Goal: Task Accomplishment & Management: Manage account settings

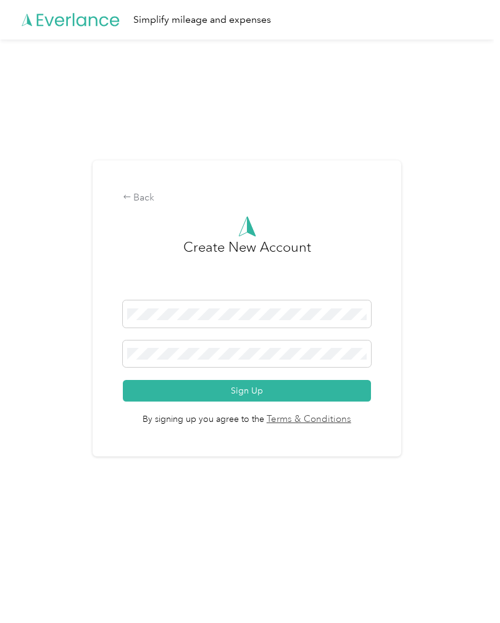
click at [325, 394] on button "Sign Up" at bounding box center [247, 391] width 249 height 22
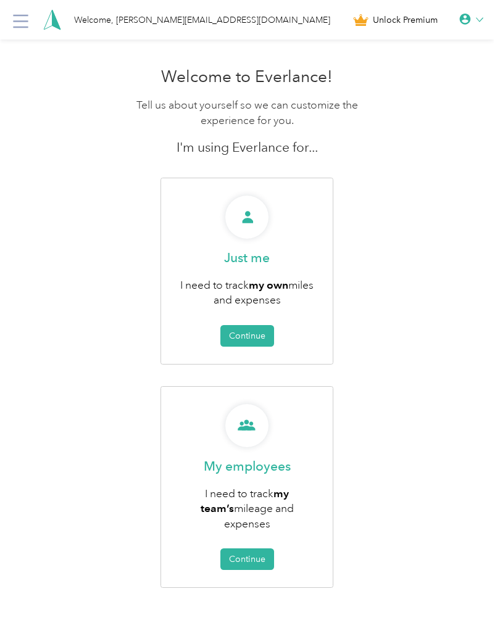
scroll to position [8, 0]
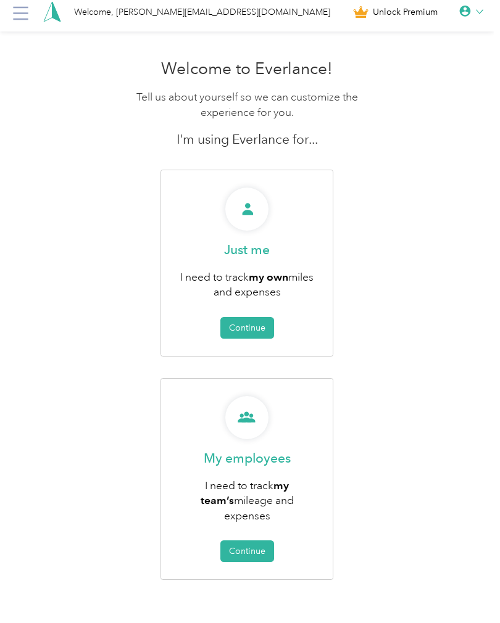
click at [262, 328] on button "Continue" at bounding box center [247, 328] width 54 height 22
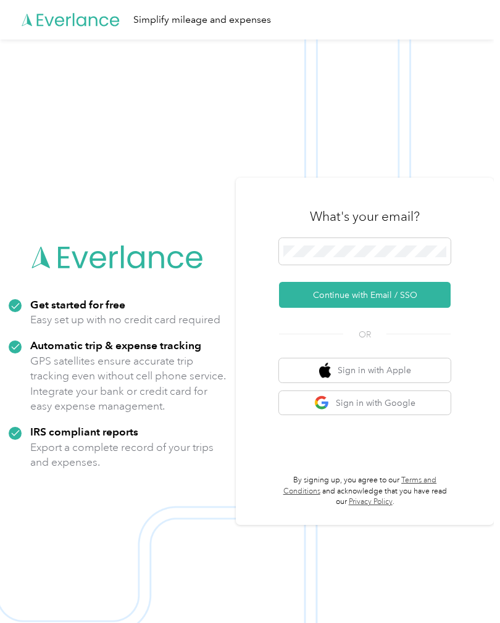
scroll to position [43, 0]
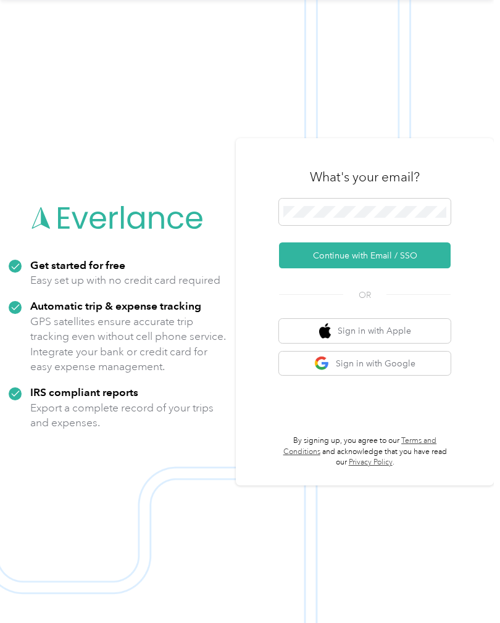
click at [422, 269] on button "Continue with Email / SSO" at bounding box center [365, 256] width 172 height 26
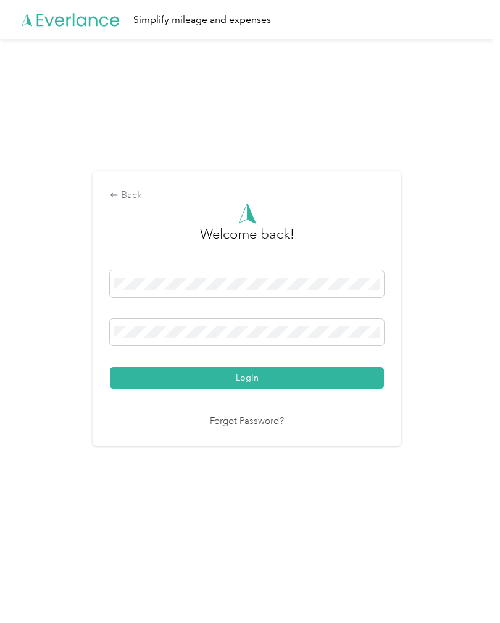
click at [250, 386] on button "Login" at bounding box center [247, 378] width 274 height 22
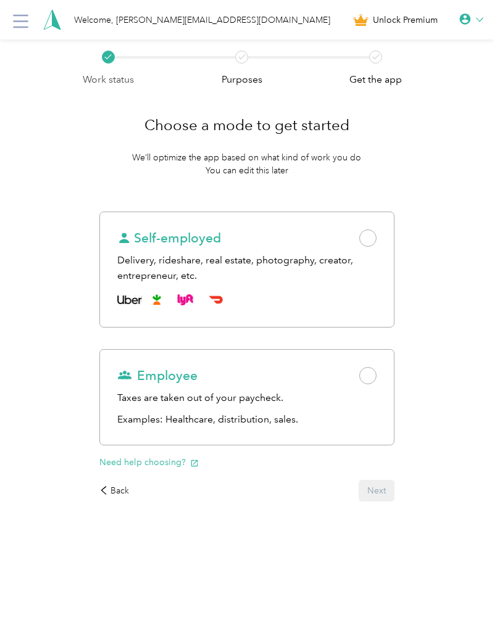
click at [364, 381] on div "Employee" at bounding box center [246, 375] width 259 height 17
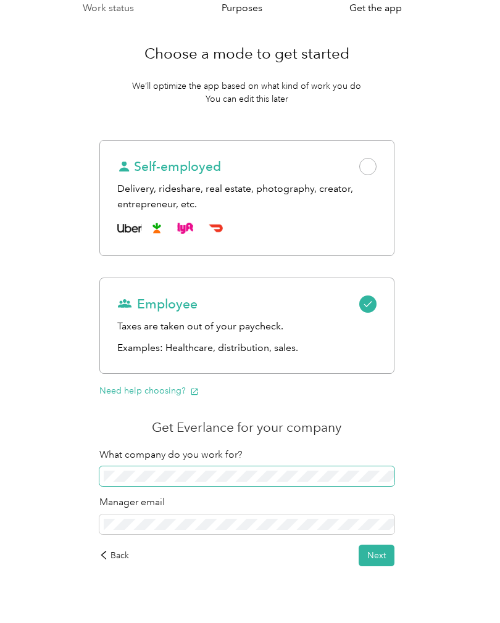
scroll to position [91, 0]
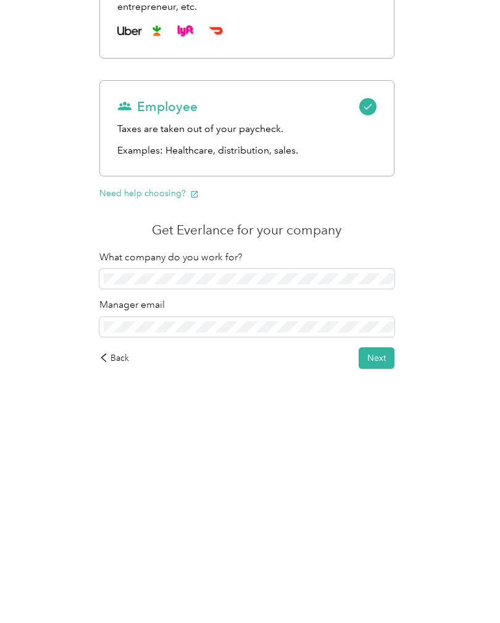
click at [117, 530] on div "Back" at bounding box center [114, 536] width 30 height 13
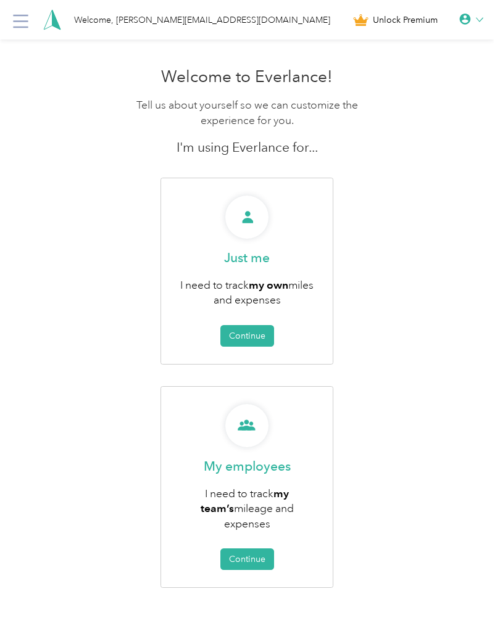
click at [28, 24] on icon at bounding box center [21, 22] width 20 height 20
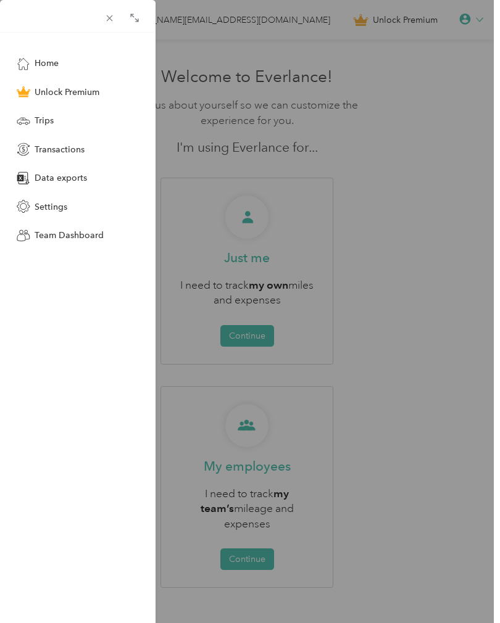
click at [441, 283] on div "Home Unlock Premium Trips Transactions Data exports Settings Team Dashboard" at bounding box center [250, 311] width 500 height 623
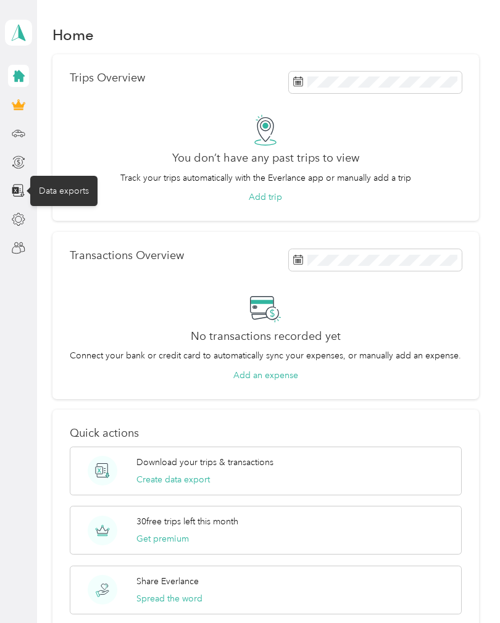
click at [19, 186] on icon at bounding box center [19, 191] width 14 height 14
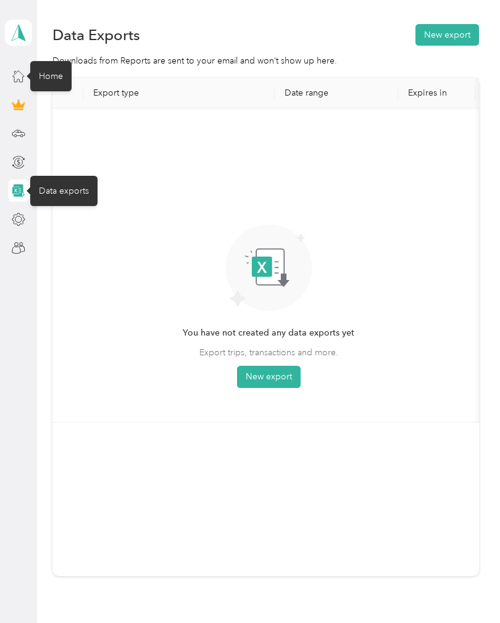
click at [17, 80] on icon at bounding box center [19, 76] width 14 height 14
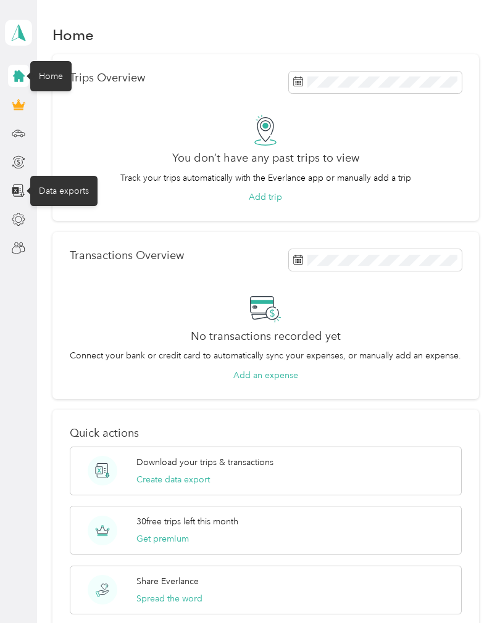
click at [19, 38] on polygon at bounding box center [22, 32] width 7 height 16
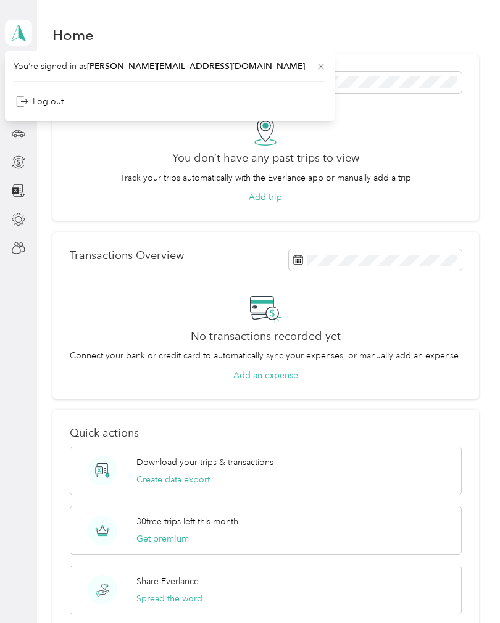
click at [29, 311] on aside "joel.parenr@labatt.com Personal dashboard" at bounding box center [18, 311] width 37 height 623
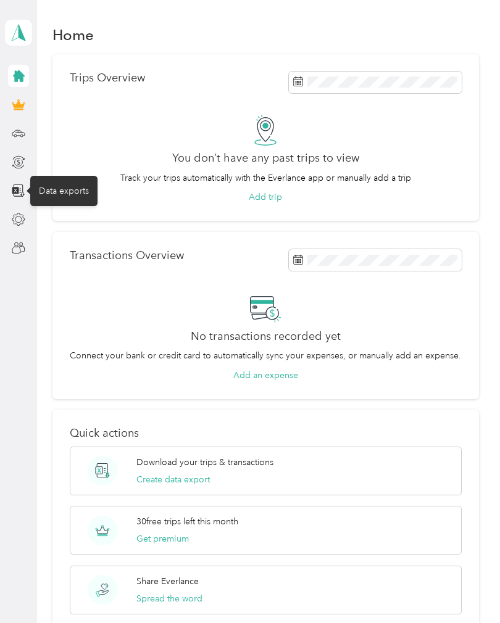
click at [19, 189] on icon at bounding box center [15, 190] width 7 height 7
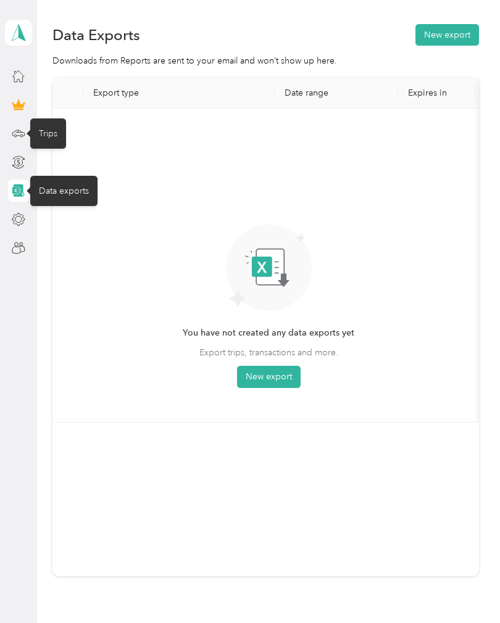
click at [18, 131] on icon at bounding box center [18, 131] width 1 height 1
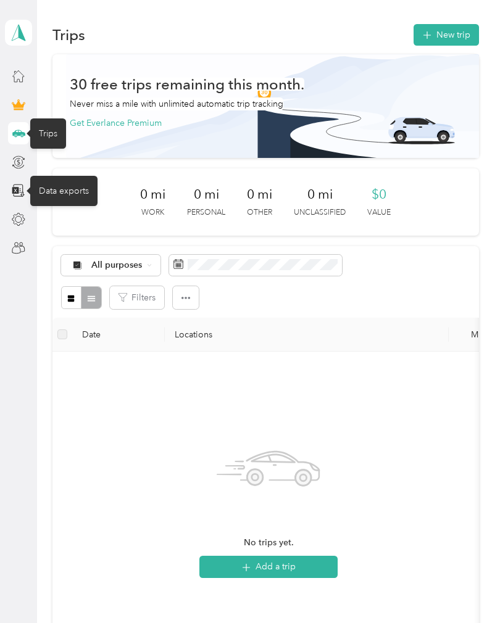
click at [23, 94] on div at bounding box center [18, 105] width 21 height 22
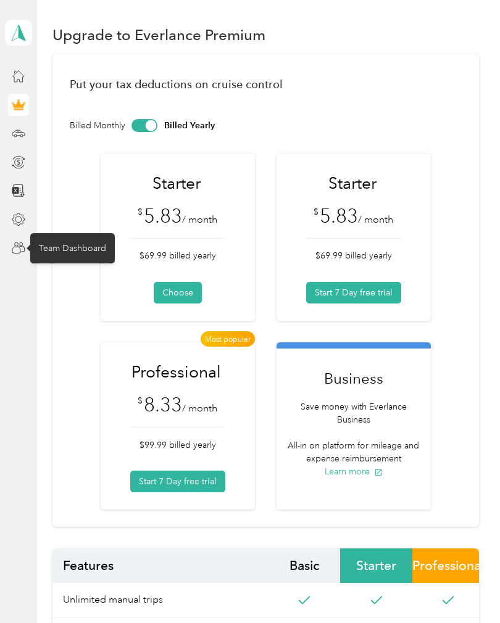
click at [12, 250] on icon at bounding box center [16, 250] width 8 height 7
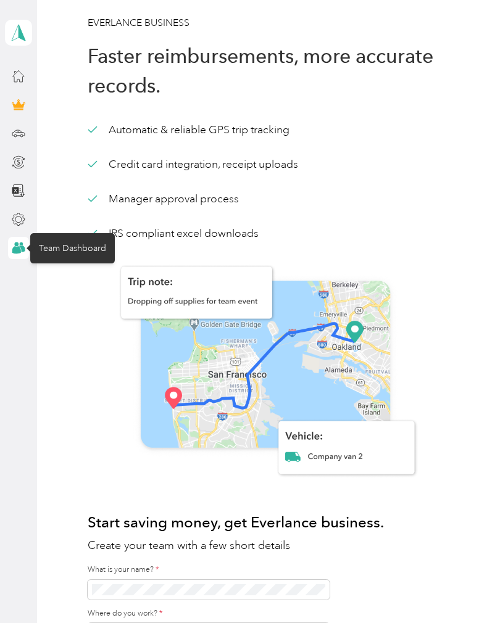
click at [9, 219] on div at bounding box center [18, 220] width 21 height 22
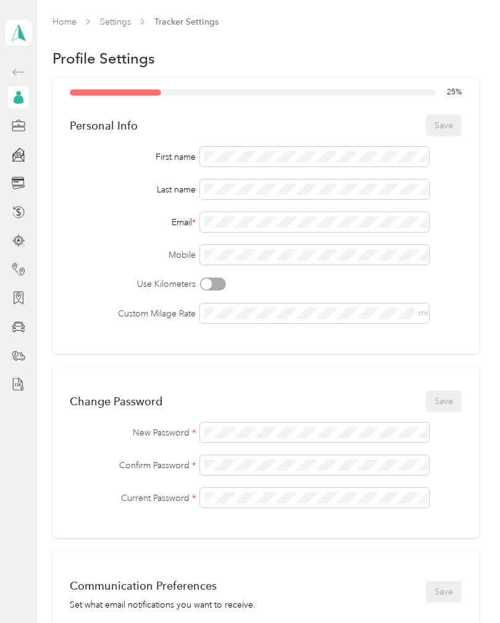
click at [75, 14] on div "Home Settings Tracker Settings Profile Settings 25 % Personal Info Save First n…" at bounding box center [265, 444] width 457 height 888
click at [57, 22] on link "Home" at bounding box center [64, 22] width 24 height 10
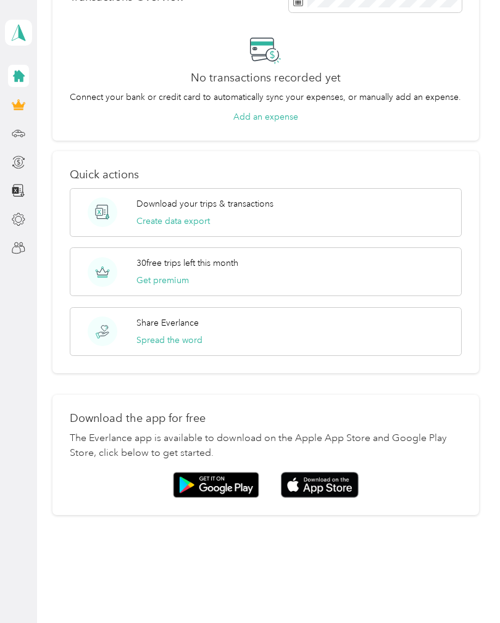
scroll to position [258, 0]
click at [394, 210] on div "Download your trips & transactions Create data export" at bounding box center [266, 213] width 392 height 49
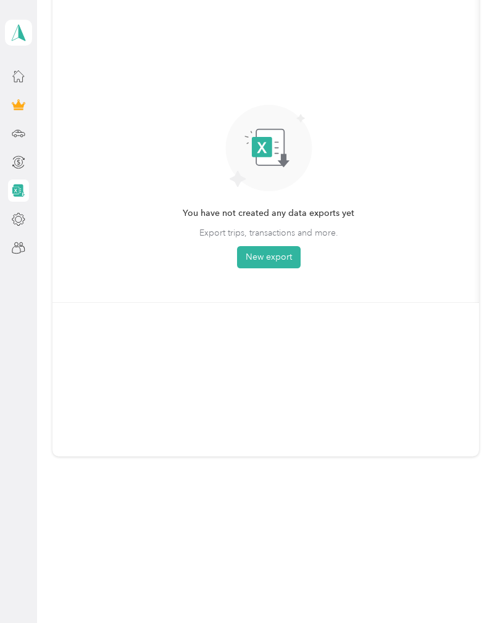
click at [282, 265] on button "New export" at bounding box center [269, 257] width 64 height 22
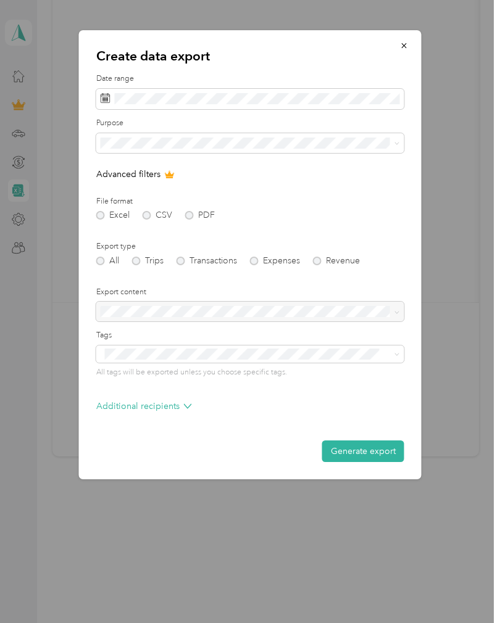
click at [398, 30] on div at bounding box center [250, 311] width 500 height 623
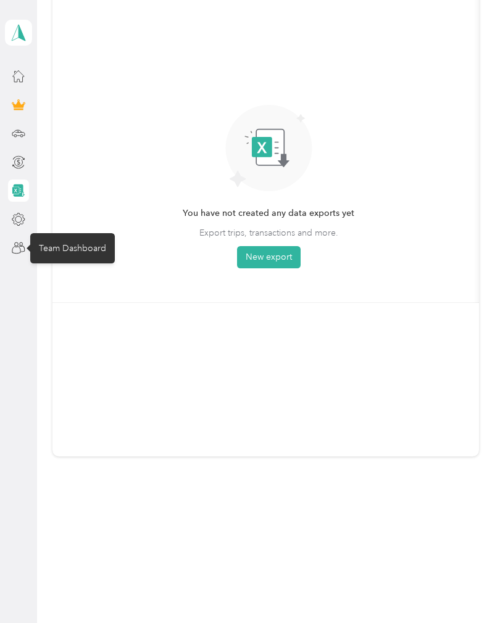
click at [20, 249] on icon at bounding box center [19, 248] width 14 height 14
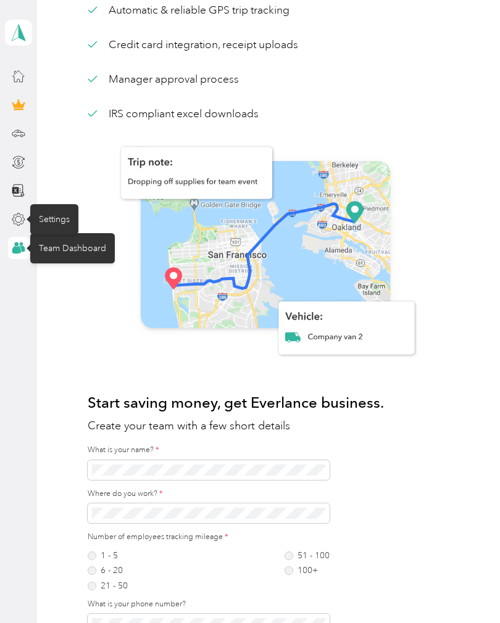
click at [62, 216] on div "Settings" at bounding box center [54, 219] width 48 height 30
click at [22, 30] on icon at bounding box center [18, 32] width 19 height 17
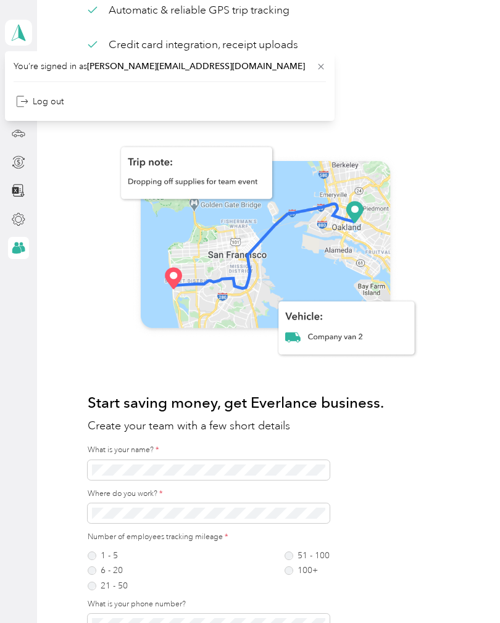
click at [66, 98] on div "Log out" at bounding box center [170, 102] width 312 height 22
